Goal: Information Seeking & Learning: Learn about a topic

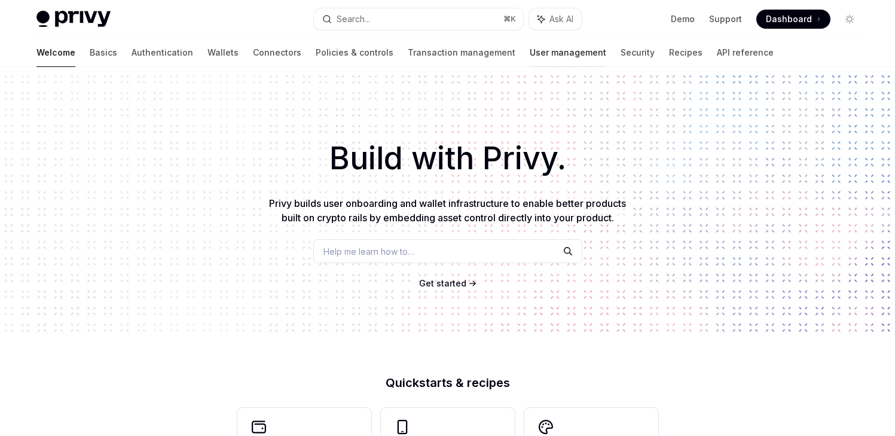
click at [529, 62] on link "User management" at bounding box center [567, 52] width 76 height 29
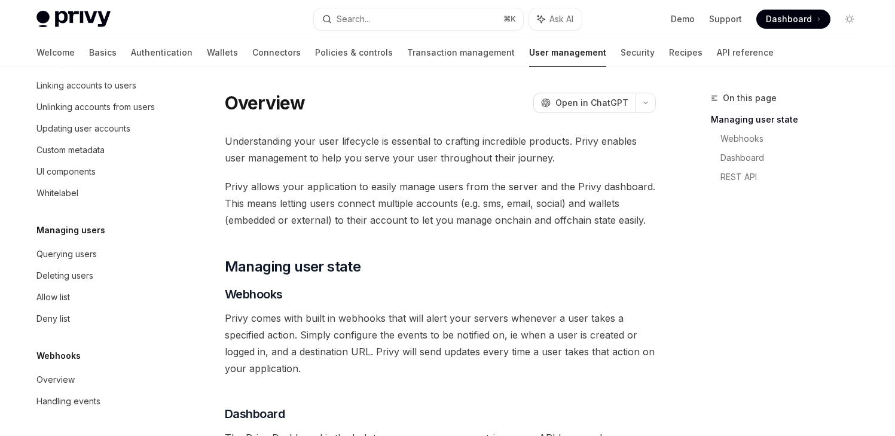
scroll to position [255, 0]
click at [422, 66] on div at bounding box center [461, 66] width 108 height 1
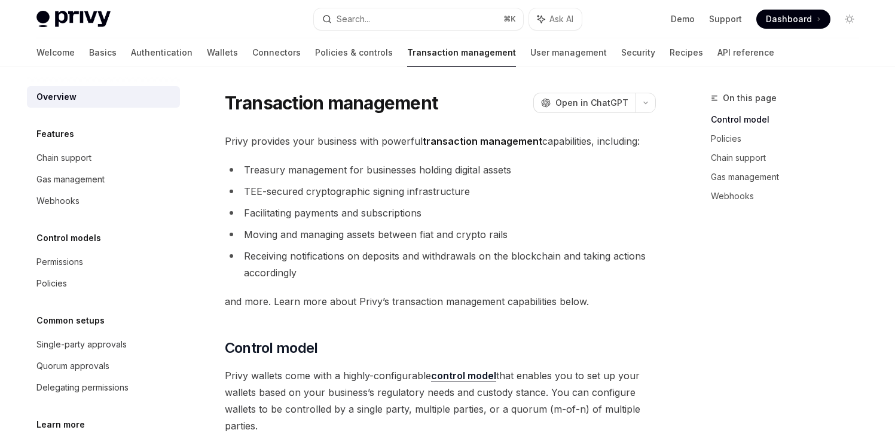
scroll to position [90, 0]
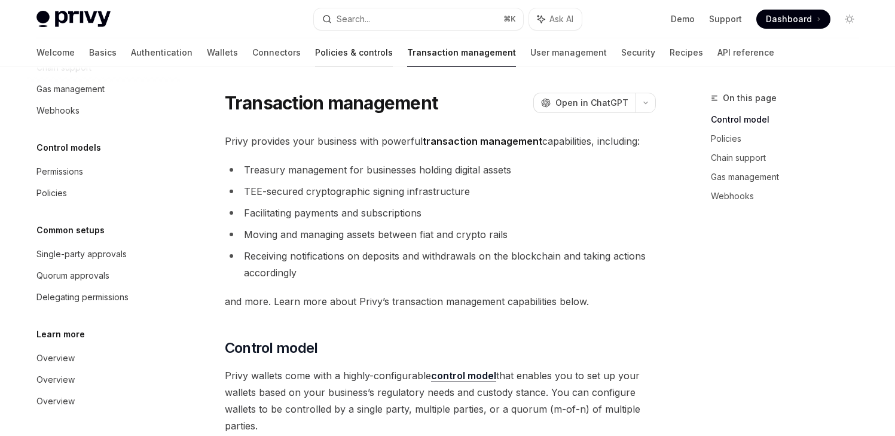
click at [325, 56] on link "Policies & controls" at bounding box center [354, 52] width 78 height 29
type textarea "*"
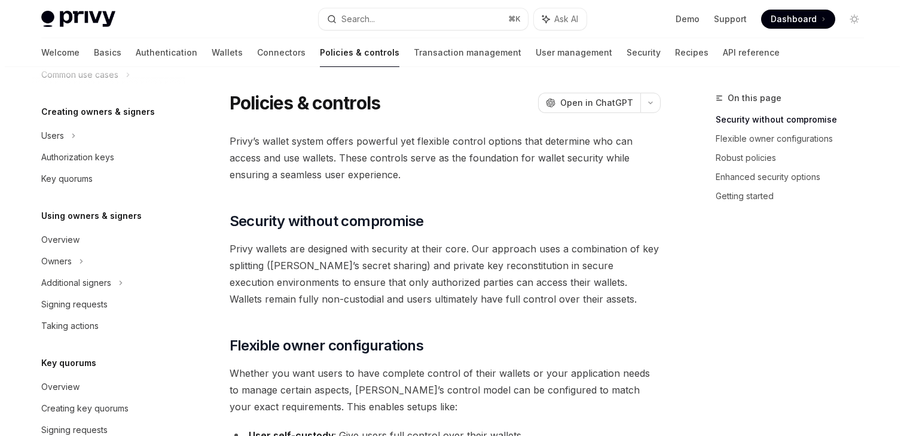
scroll to position [259, 0]
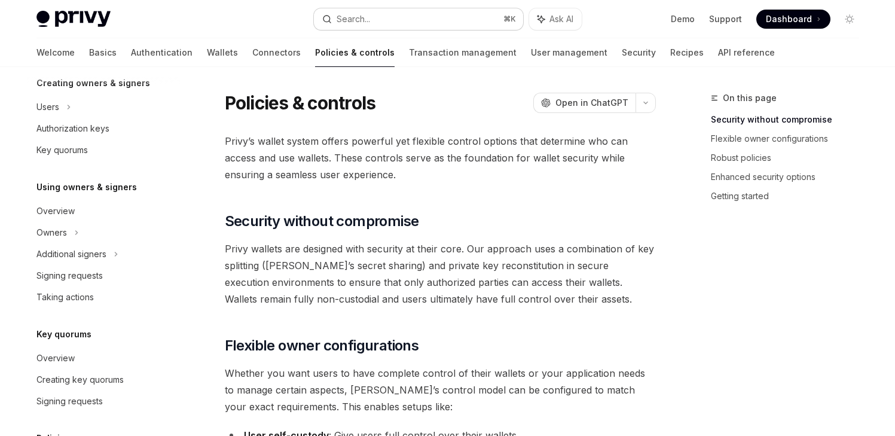
click at [354, 19] on div "Search..." at bounding box center [352, 19] width 33 height 14
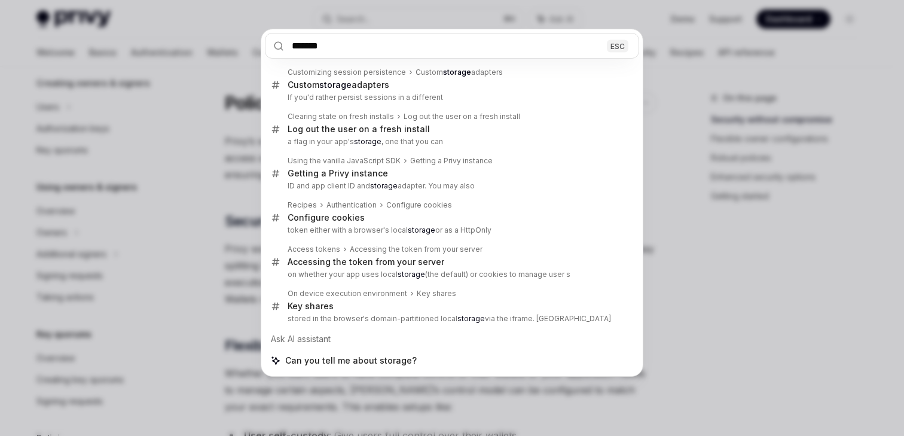
type input "*******"
